Goal: Information Seeking & Learning: Learn about a topic

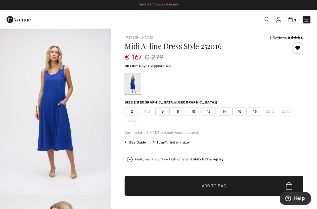
scroll to position [78, 0]
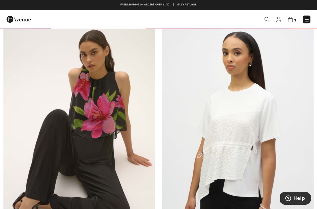
scroll to position [4489, 0]
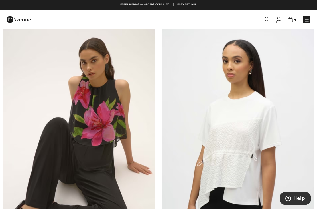
click at [309, 17] on img at bounding box center [307, 20] width 6 height 6
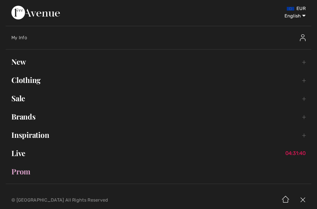
click at [30, 82] on link "Clothing Toggle submenu" at bounding box center [159, 80] width 306 height 13
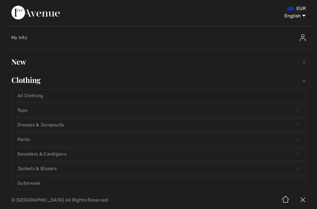
click at [55, 111] on link "Tops Open submenu" at bounding box center [159, 110] width 294 height 13
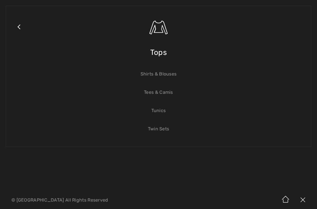
click at [170, 75] on link "Shirts & Blouses" at bounding box center [159, 74] width 294 height 13
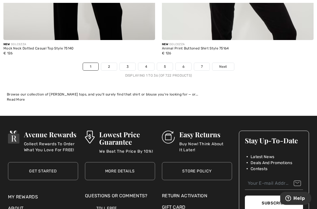
scroll to position [4665, 0]
click at [111, 63] on link "2" at bounding box center [109, 66] width 16 height 7
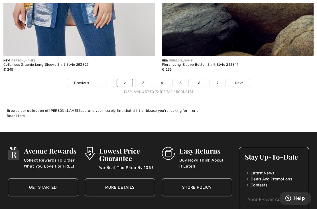
scroll to position [4677, 0]
click at [143, 82] on link "3" at bounding box center [143, 82] width 16 height 7
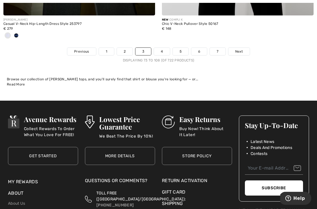
scroll to position [4775, 0]
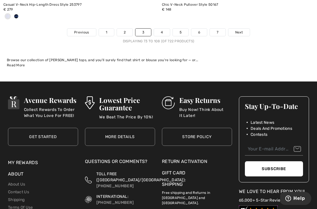
click at [162, 29] on link "4" at bounding box center [162, 32] width 16 height 7
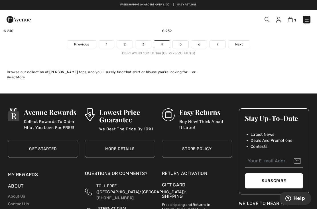
scroll to position [4698, 0]
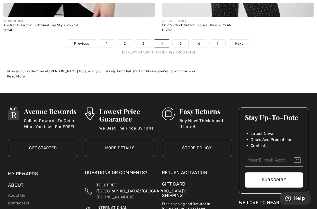
click at [182, 40] on link "5" at bounding box center [181, 43] width 16 height 7
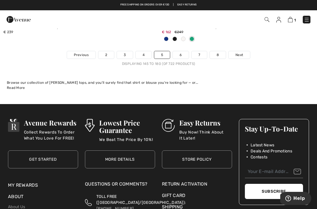
scroll to position [4735, 0]
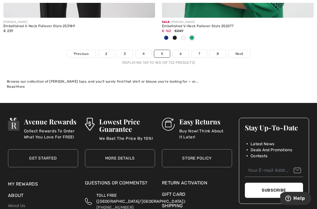
click at [183, 51] on link "6" at bounding box center [181, 53] width 16 height 7
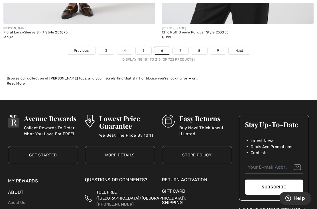
scroll to position [4700, 0]
click at [177, 48] on link "7" at bounding box center [180, 50] width 15 height 7
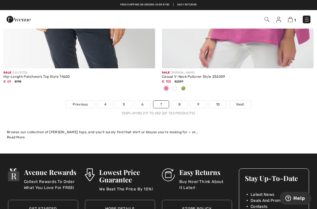
scroll to position [4656, 0]
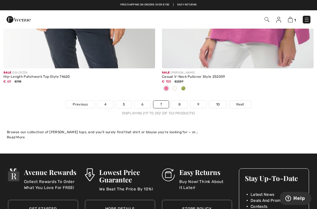
click at [309, 19] on img at bounding box center [307, 20] width 6 height 6
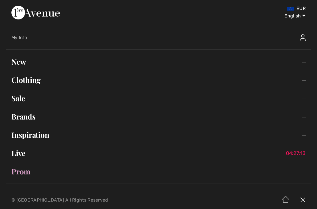
click at [25, 62] on link "New Toggle submenu" at bounding box center [159, 61] width 306 height 13
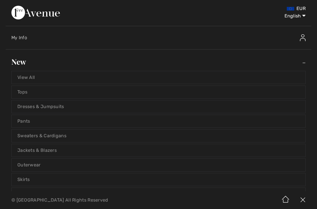
click at [50, 94] on link "Tops" at bounding box center [159, 92] width 294 height 13
click at [29, 94] on link "Tops" at bounding box center [159, 92] width 294 height 13
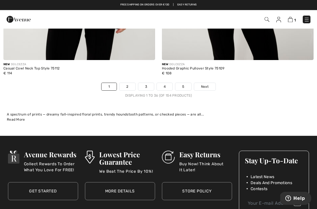
scroll to position [4655, 0]
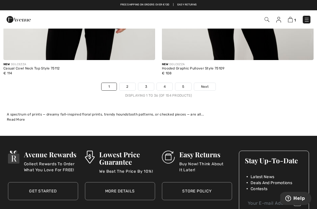
click at [126, 83] on link "2" at bounding box center [128, 86] width 16 height 7
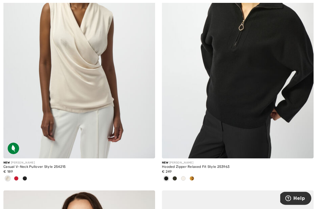
scroll to position [3797, 0]
click at [89, 91] on img at bounding box center [79, 44] width 152 height 228
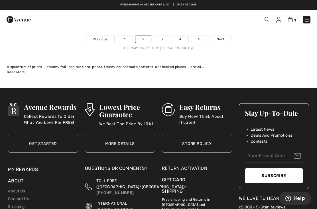
scroll to position [4731, 0]
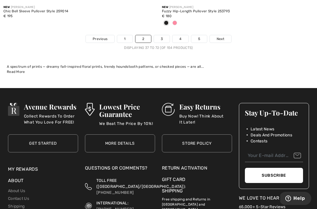
click at [165, 35] on link "3" at bounding box center [162, 38] width 16 height 7
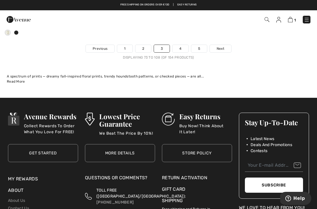
scroll to position [4739, 0]
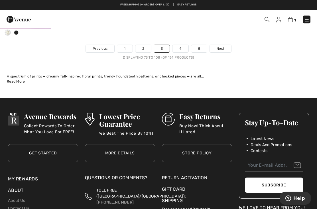
click at [181, 45] on link "4" at bounding box center [181, 48] width 16 height 7
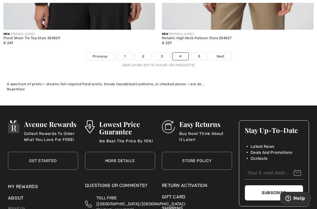
scroll to position [4732, 0]
click at [201, 53] on link "5" at bounding box center [199, 55] width 16 height 7
click at [199, 52] on link "5" at bounding box center [199, 55] width 16 height 7
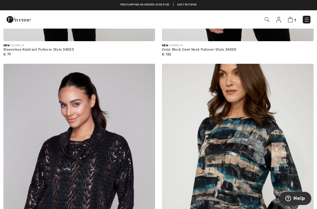
scroll to position [1053, 0]
